Goal: Transaction & Acquisition: Purchase product/service

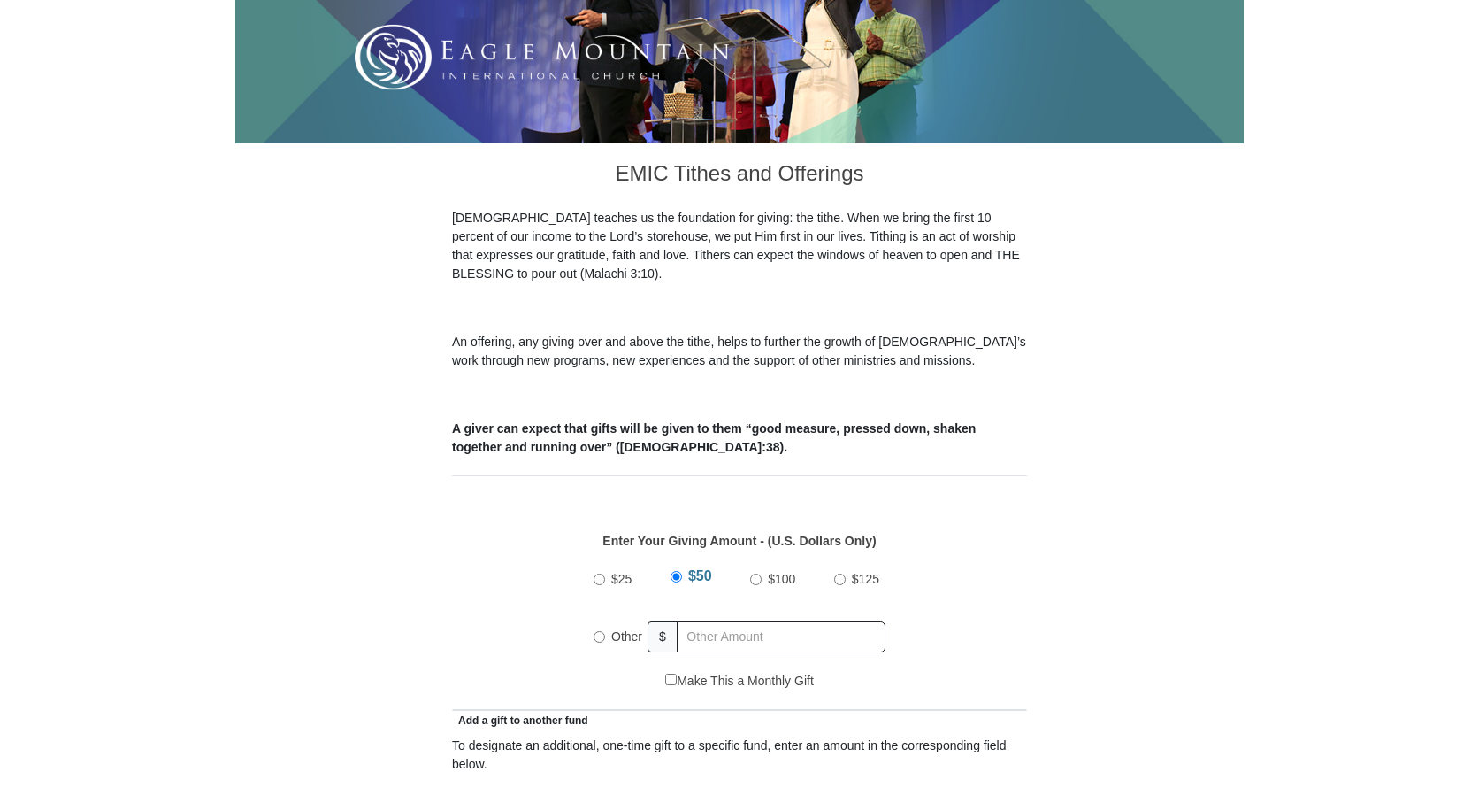
click at [757, 573] on input "$100" at bounding box center [756, 579] width 12 height 12
radio input "true"
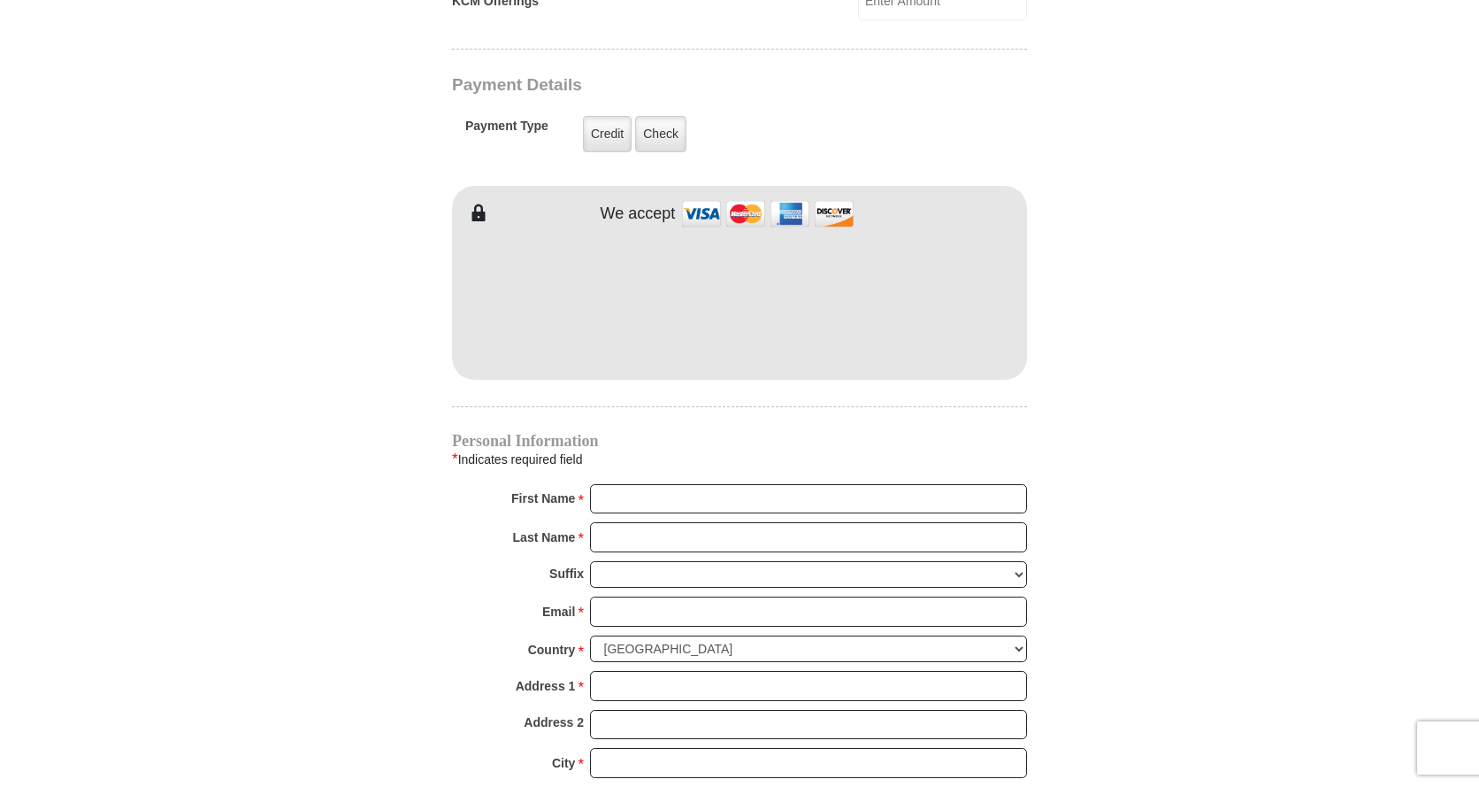
scroll to position [1416, 0]
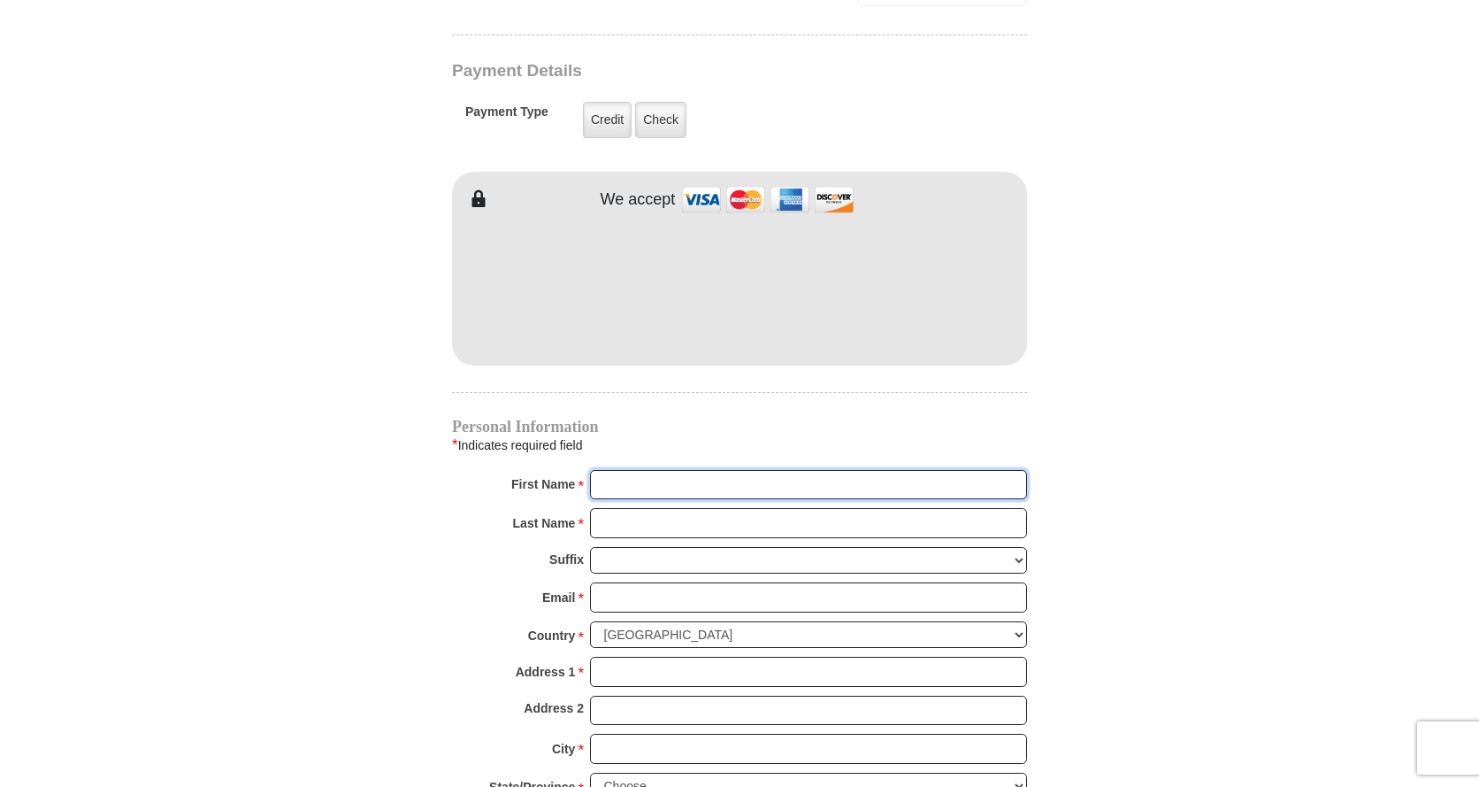
click at [642, 470] on input "First Name *" at bounding box center [808, 485] width 437 height 30
type input "[PERSON_NAME]"
click at [680, 508] on input "Last Name *" at bounding box center [808, 523] width 437 height 30
type input "Crow"
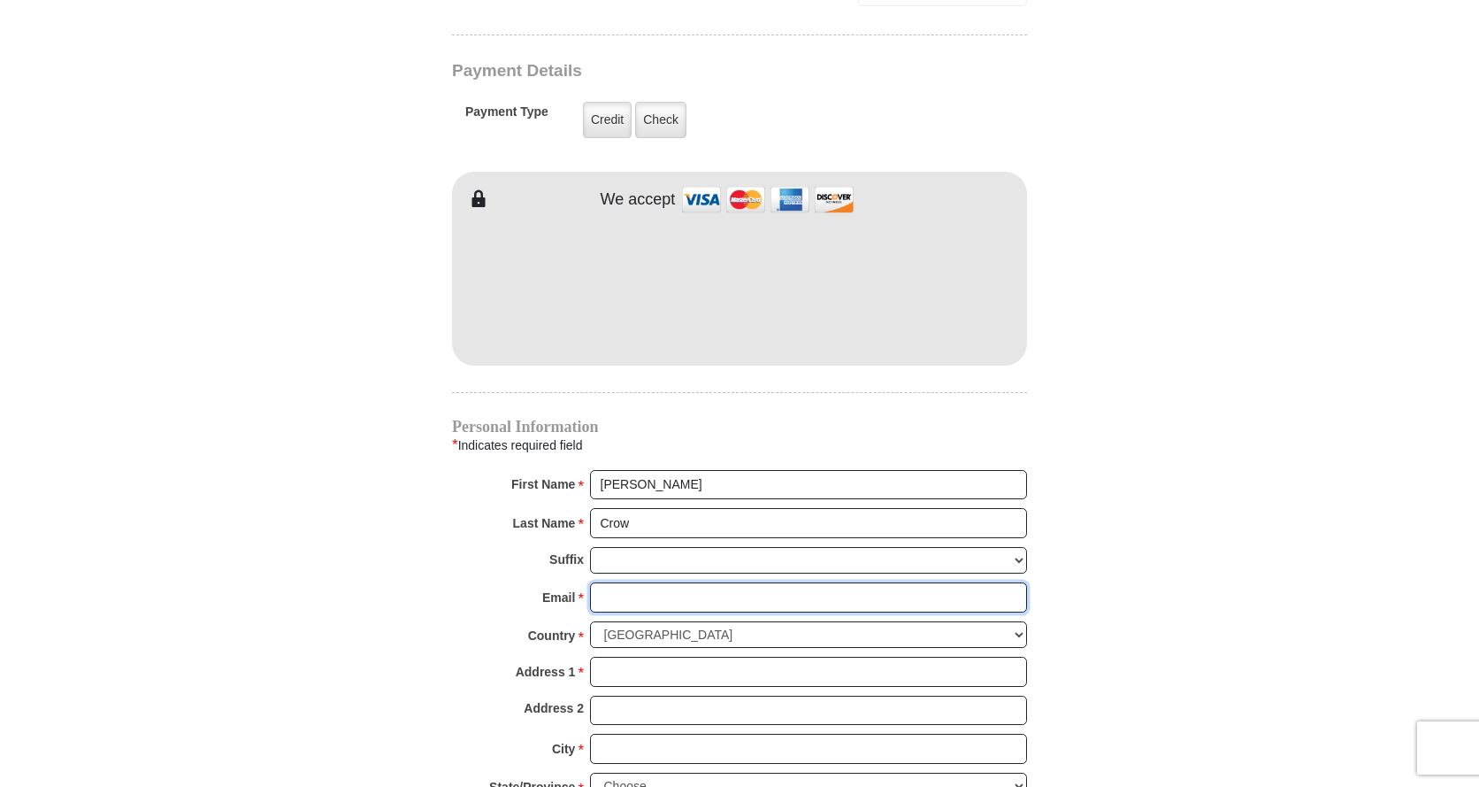
click at [674, 582] on input "Email *" at bounding box center [808, 597] width 437 height 30
type input "[EMAIL_ADDRESS][DOMAIN_NAME]"
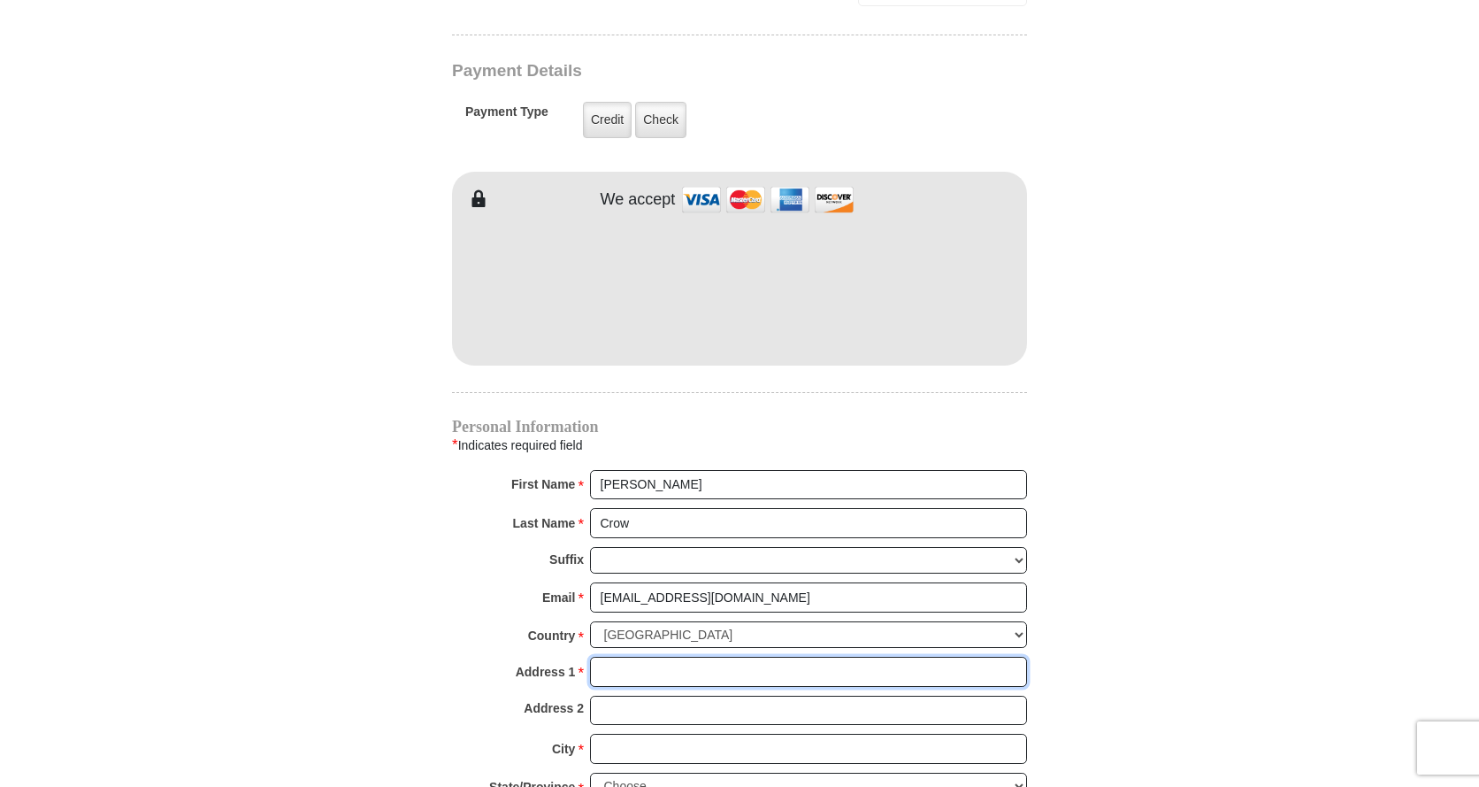
type input "[STREET_ADDRESS]"
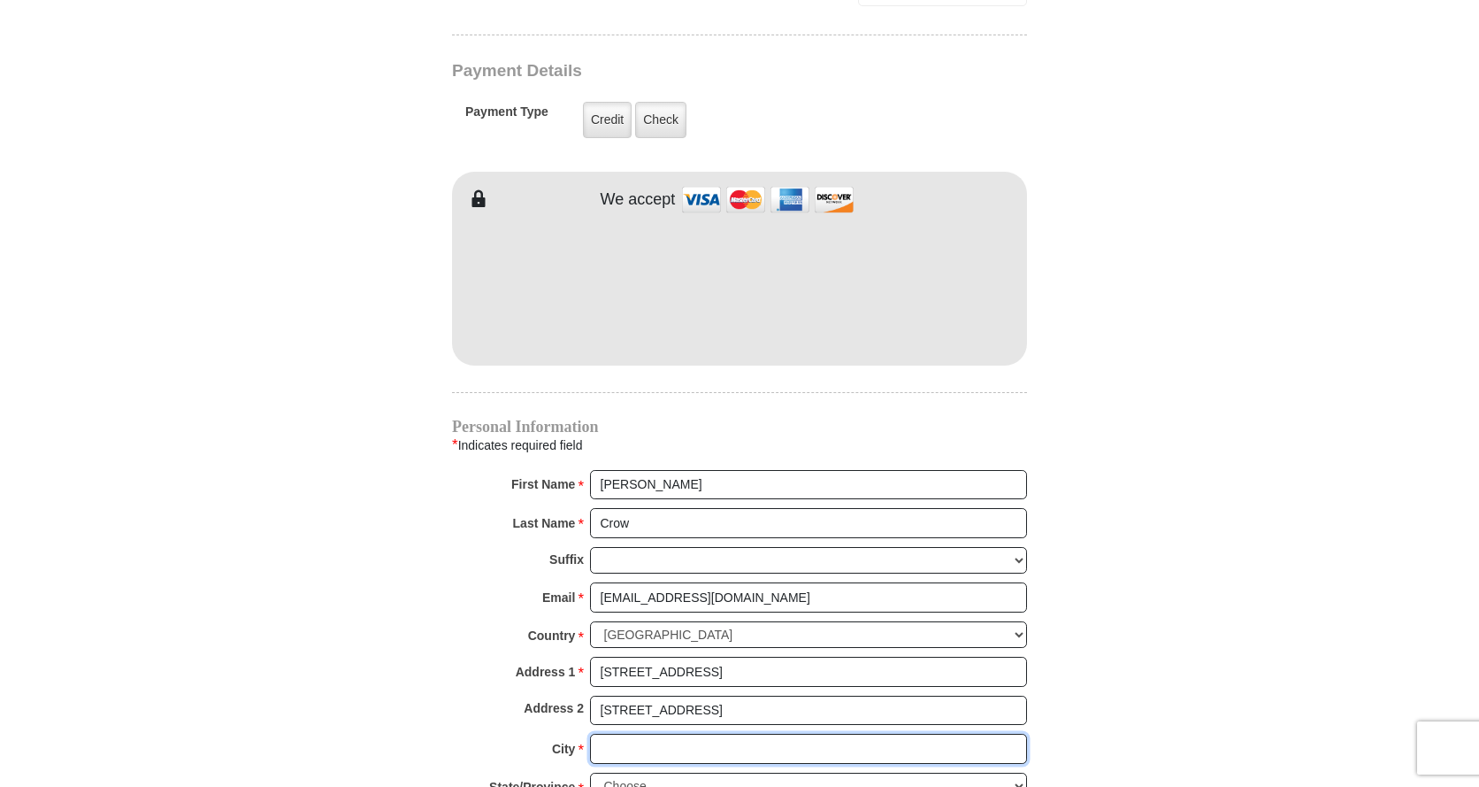
type input "[GEOGRAPHIC_DATA]"
select select "AR"
type input "72740"
type input "4797894267"
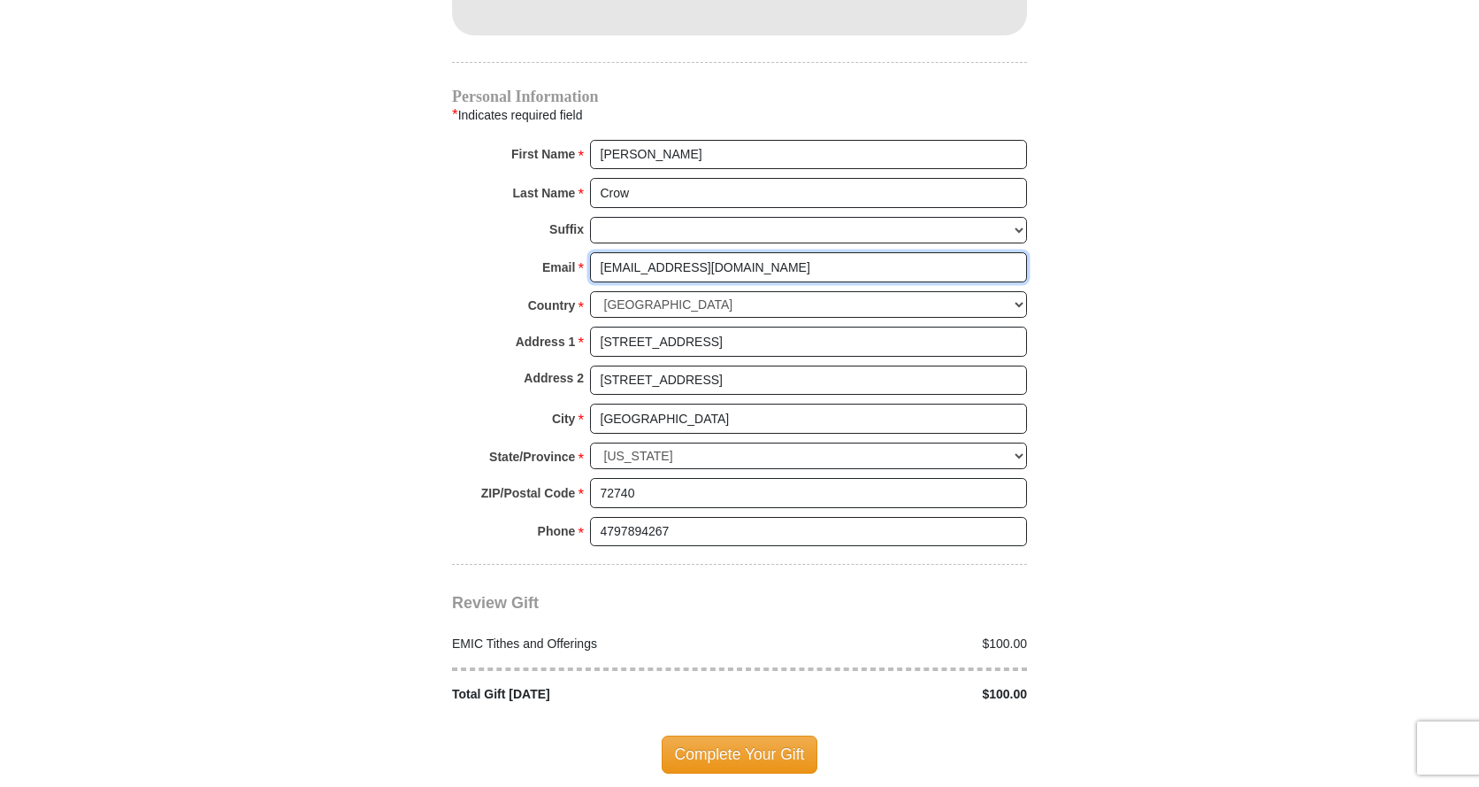
scroll to position [1770, 0]
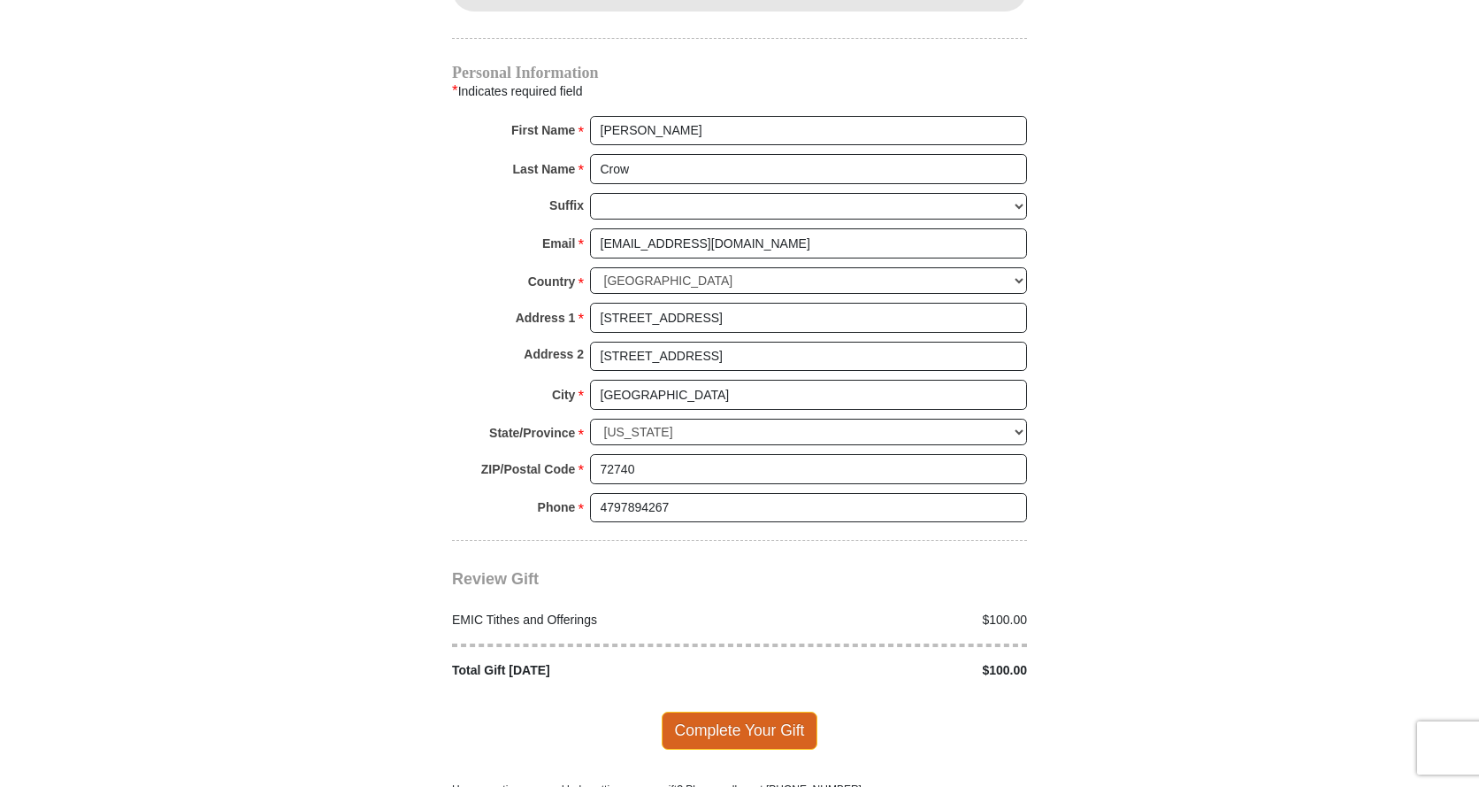
click at [717, 711] on span "Complete Your Gift" at bounding box center [740, 729] width 157 height 37
